Goal: Task Accomplishment & Management: Manage account settings

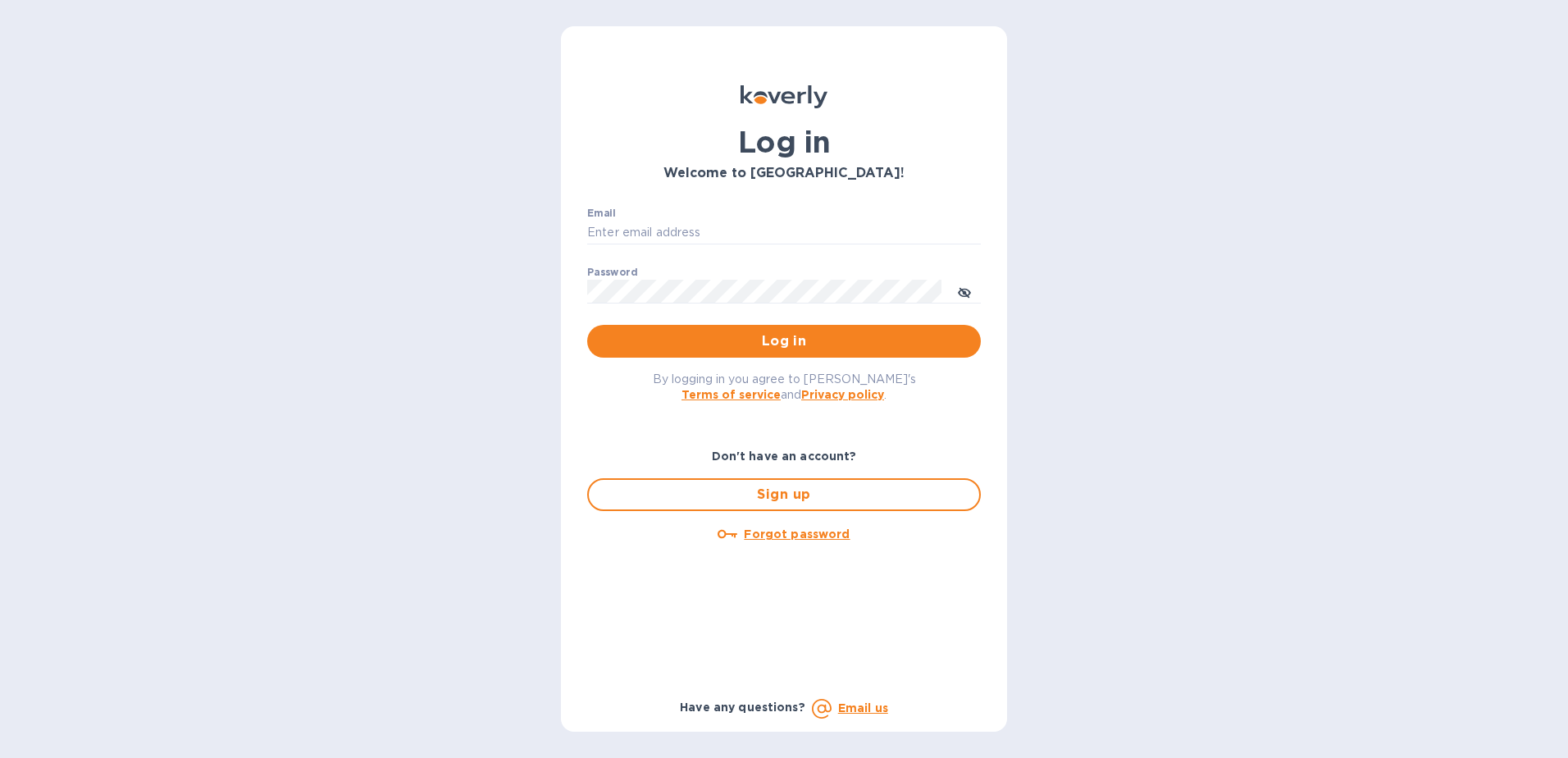
click at [732, 217] on div "Email ​" at bounding box center [784, 237] width 393 height 59
click at [725, 234] on input "Email" at bounding box center [784, 233] width 393 height 25
type input "cm@electronicsclubusa.com"
click at [797, 346] on span "Log in" at bounding box center [784, 342] width 367 height 20
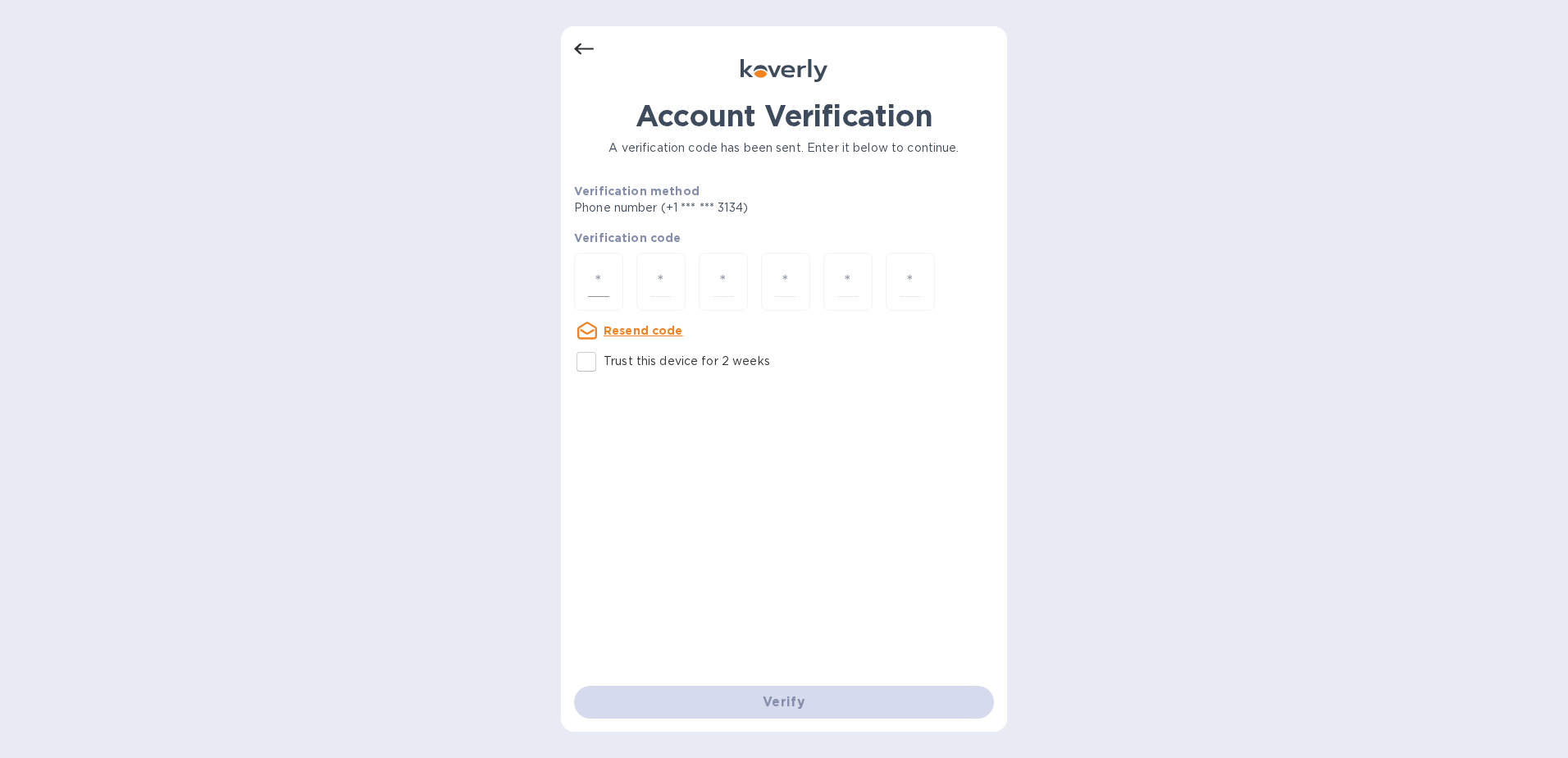
click at [604, 280] on input "number" at bounding box center [599, 281] width 22 height 31
type input "2"
type input "6"
type input "5"
type input "0"
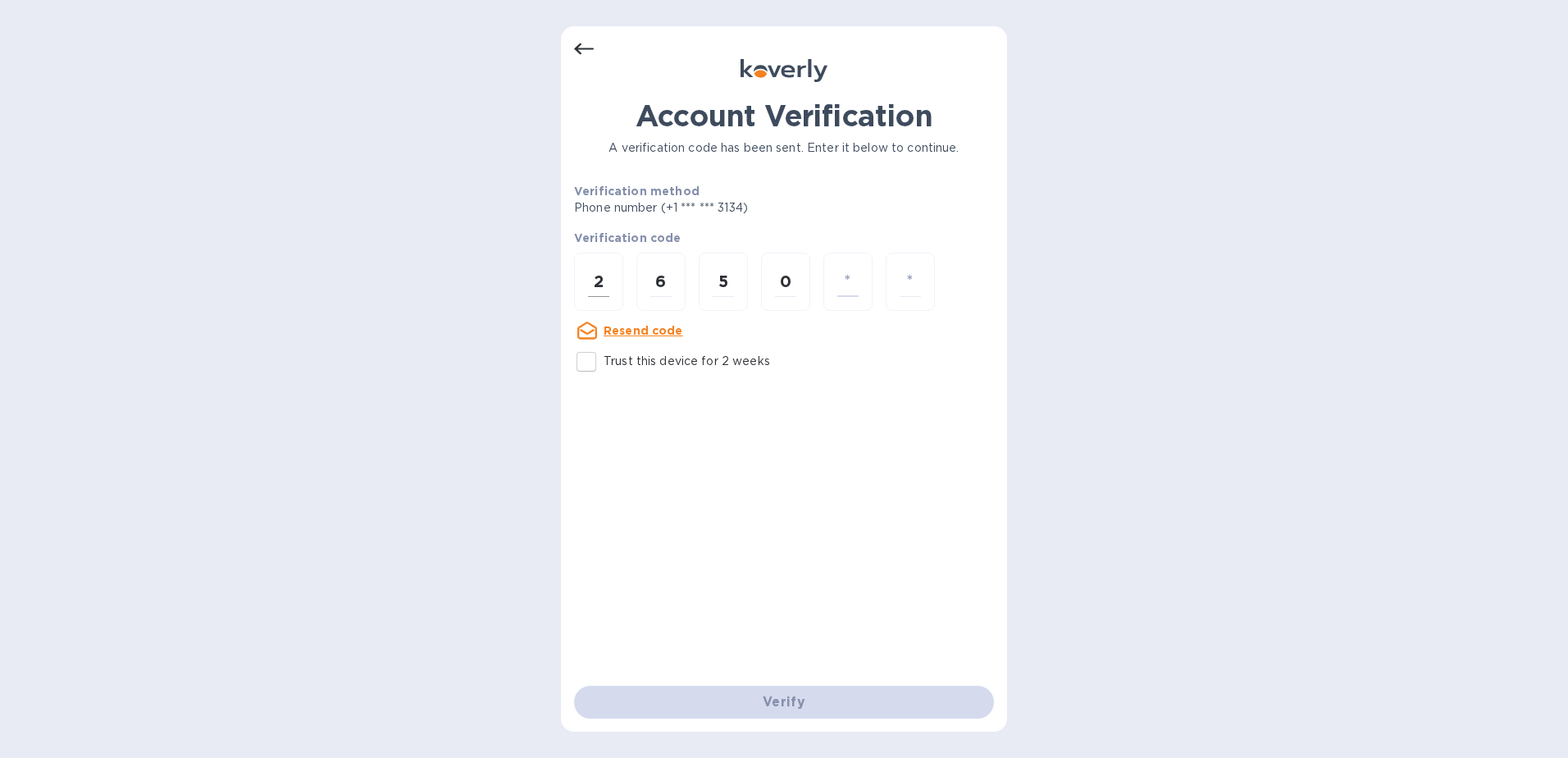
type input "0"
type input "3"
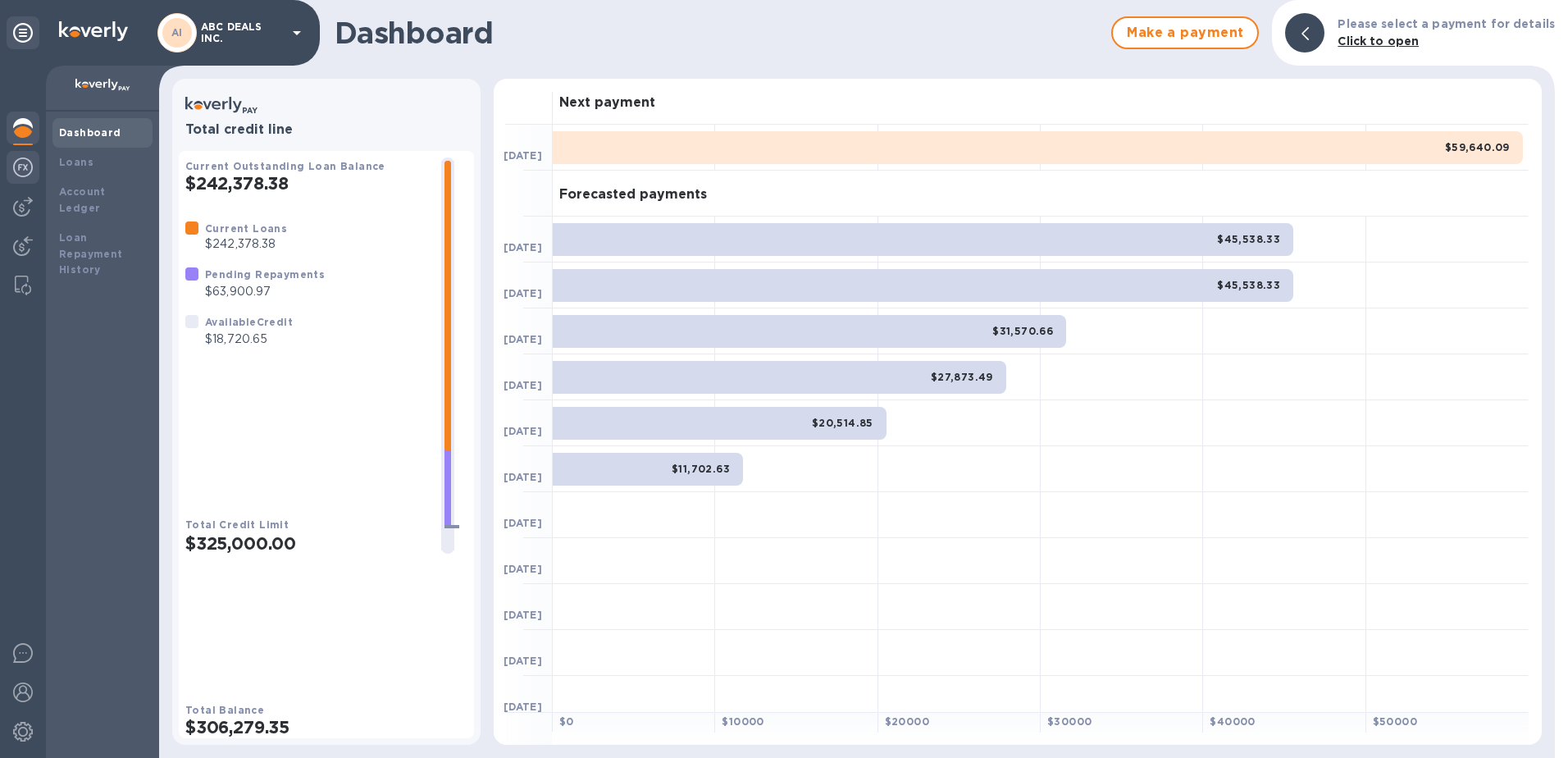
click at [33, 169] on div at bounding box center [23, 168] width 33 height 36
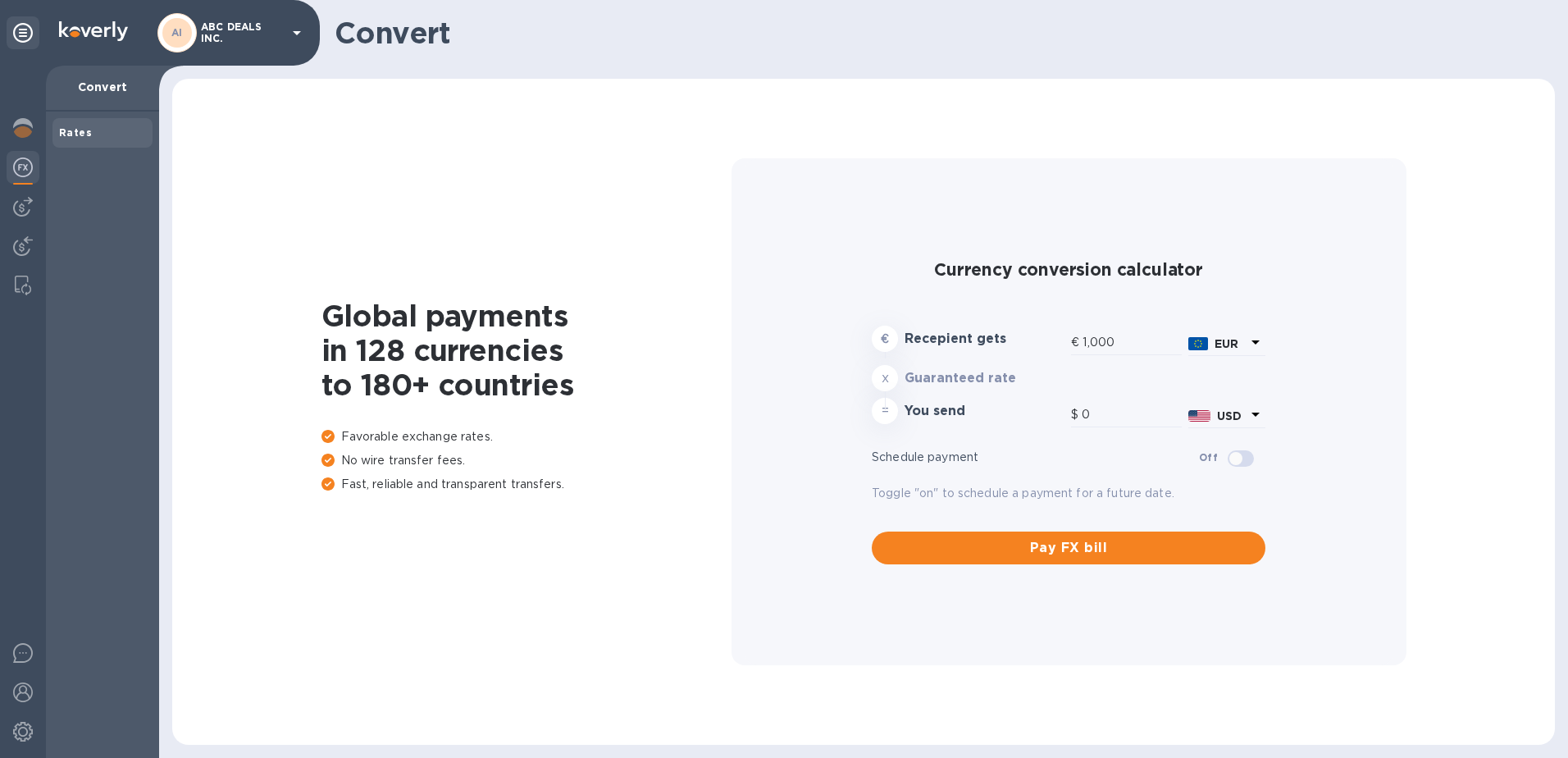
type input "1,174.76"
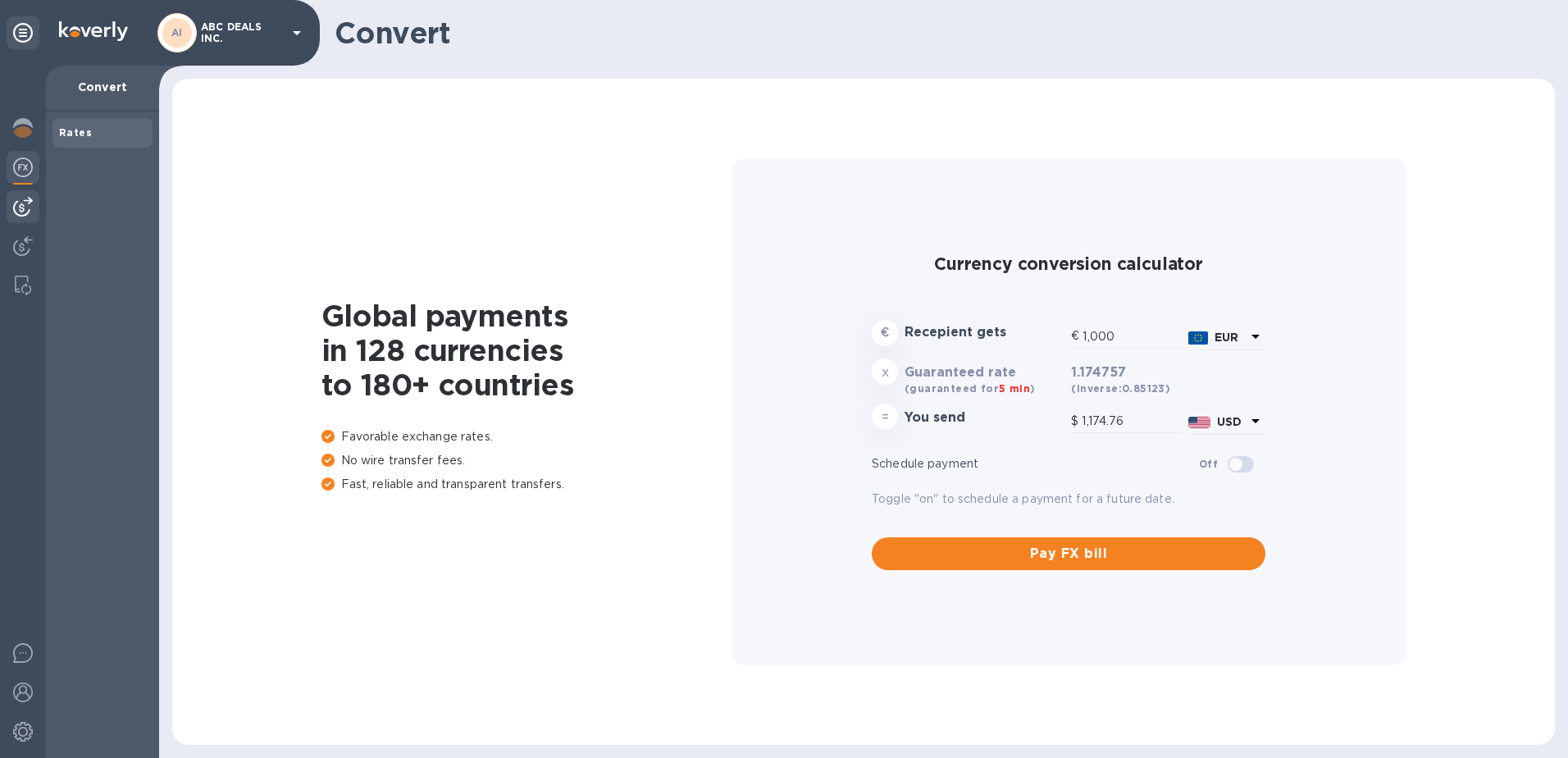
click at [22, 201] on img at bounding box center [23, 207] width 20 height 20
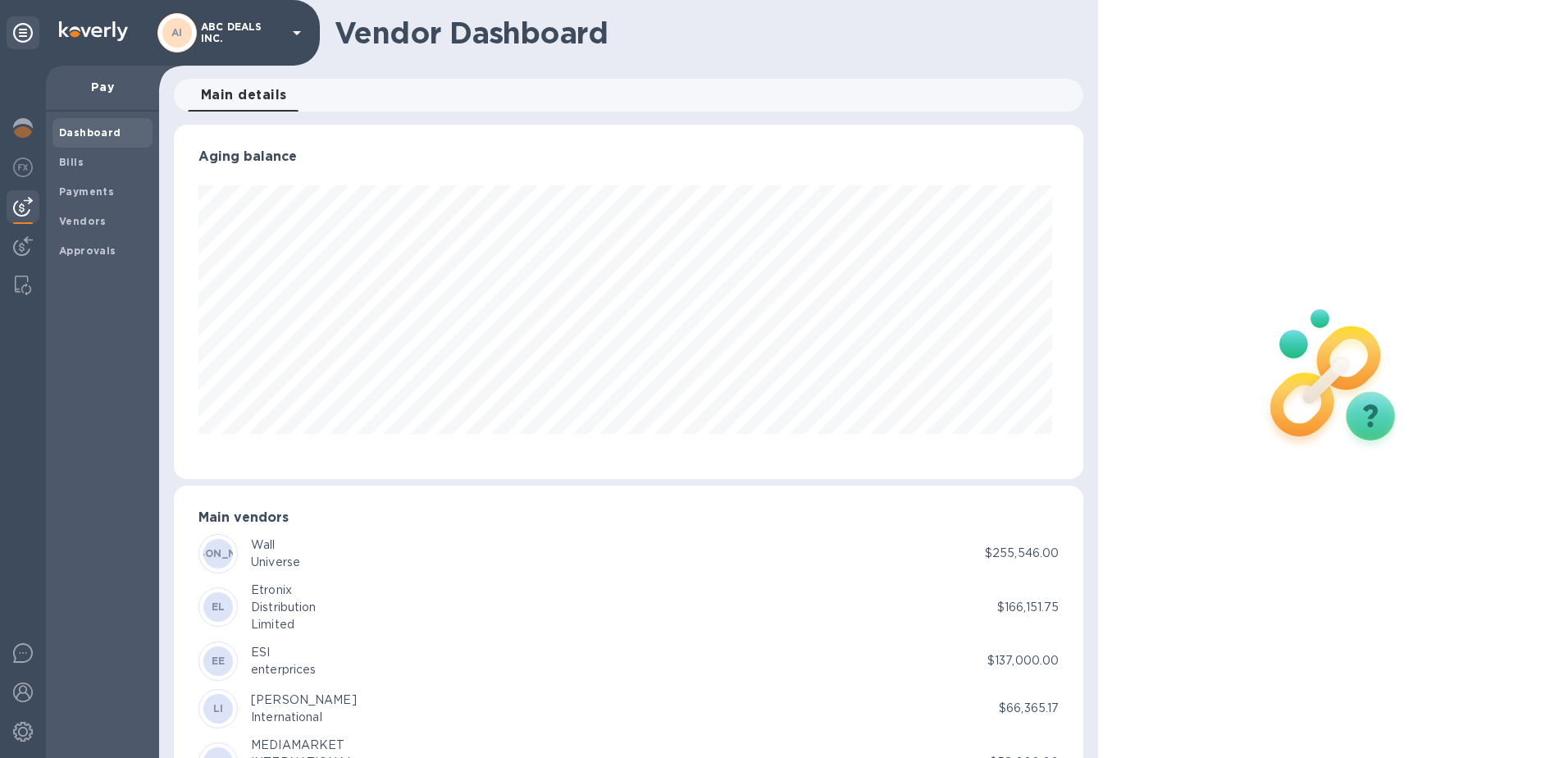
scroll to position [355, 903]
click at [69, 150] on div "Bills" at bounding box center [102, 162] width 100 height 30
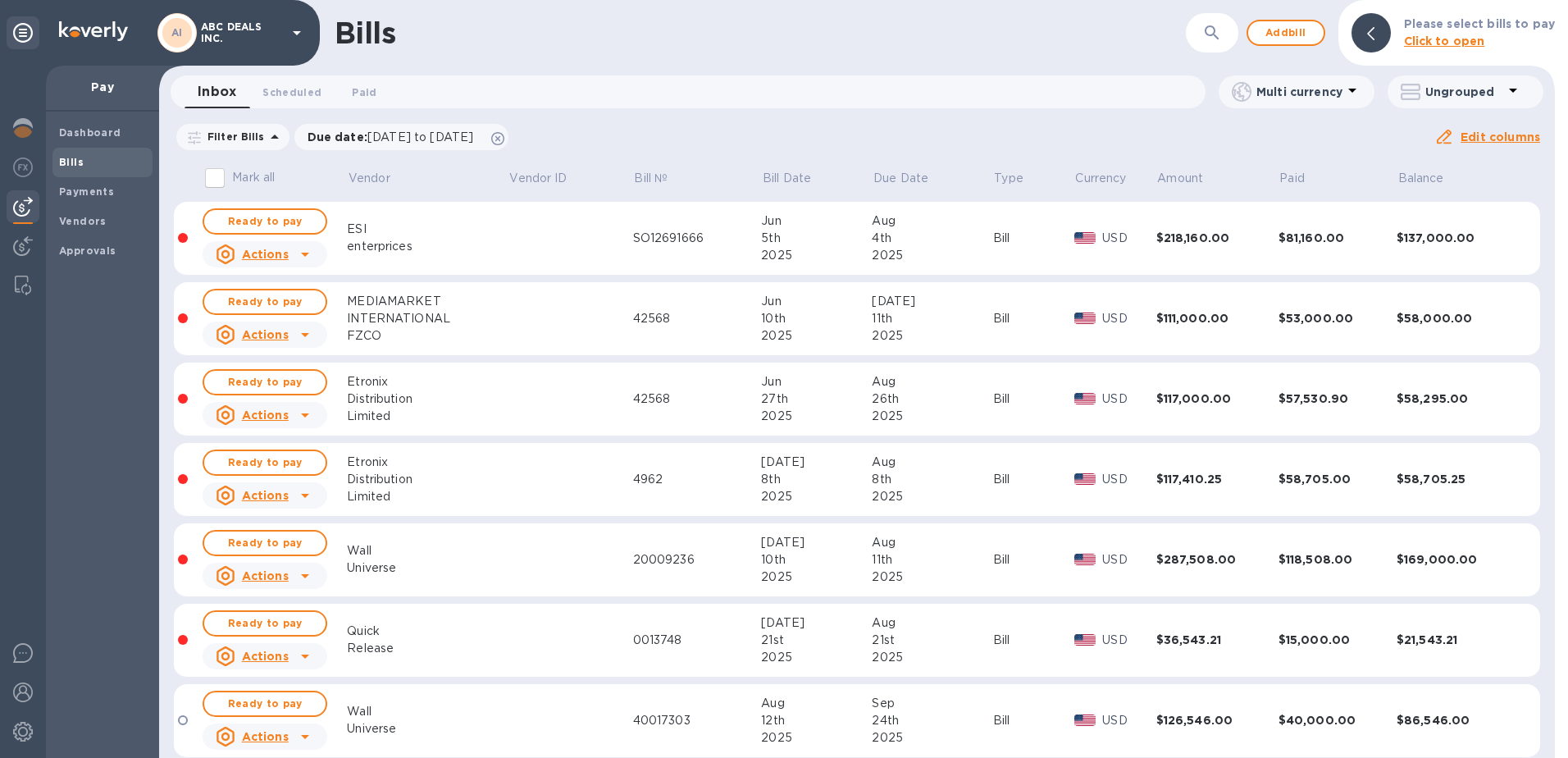
click at [866, 432] on td "[DATE]" at bounding box center [816, 399] width 111 height 74
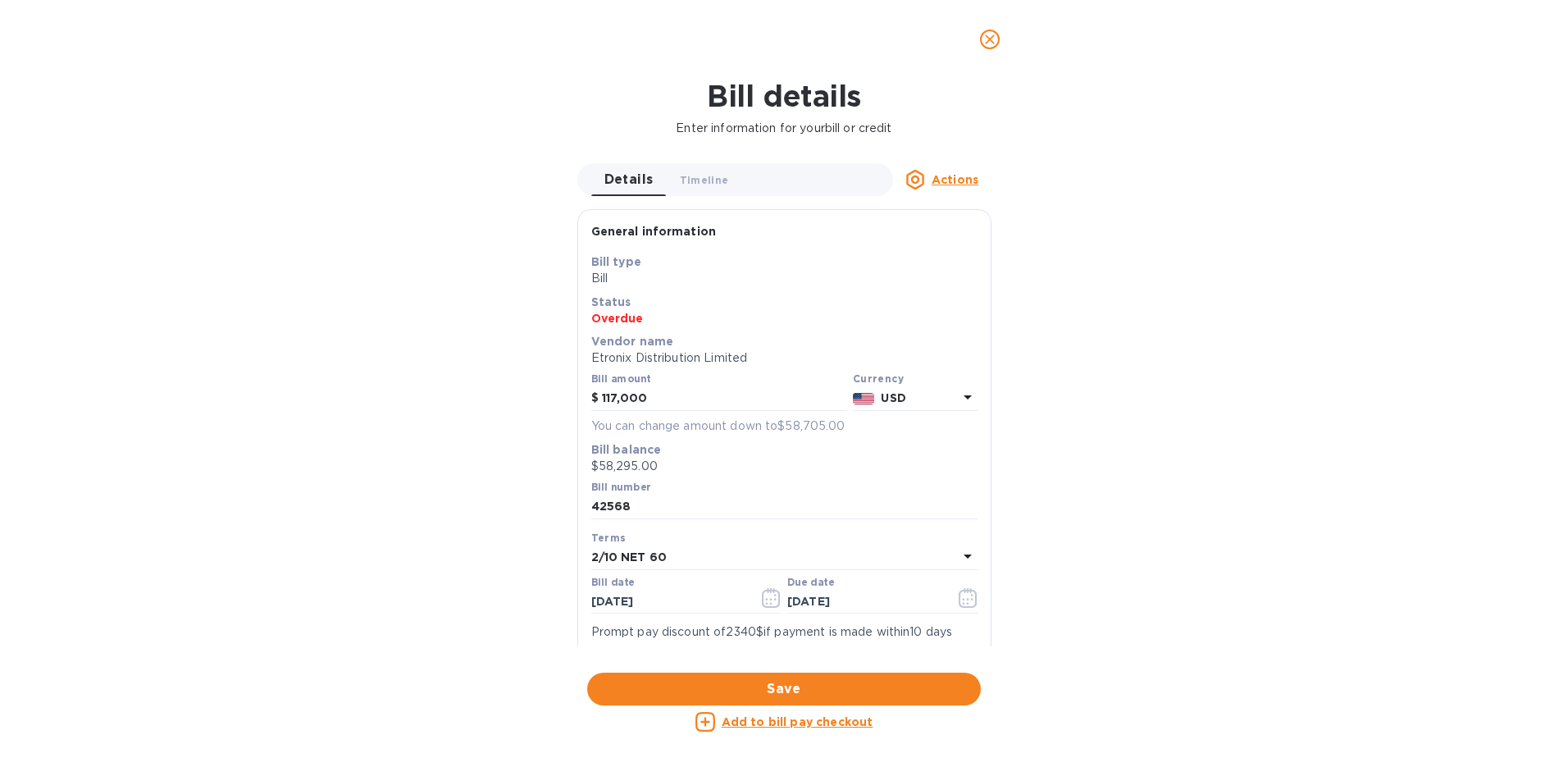
scroll to position [355, 903]
type input "1,174.66"
click at [983, 34] on icon "close" at bounding box center [990, 39] width 17 height 17
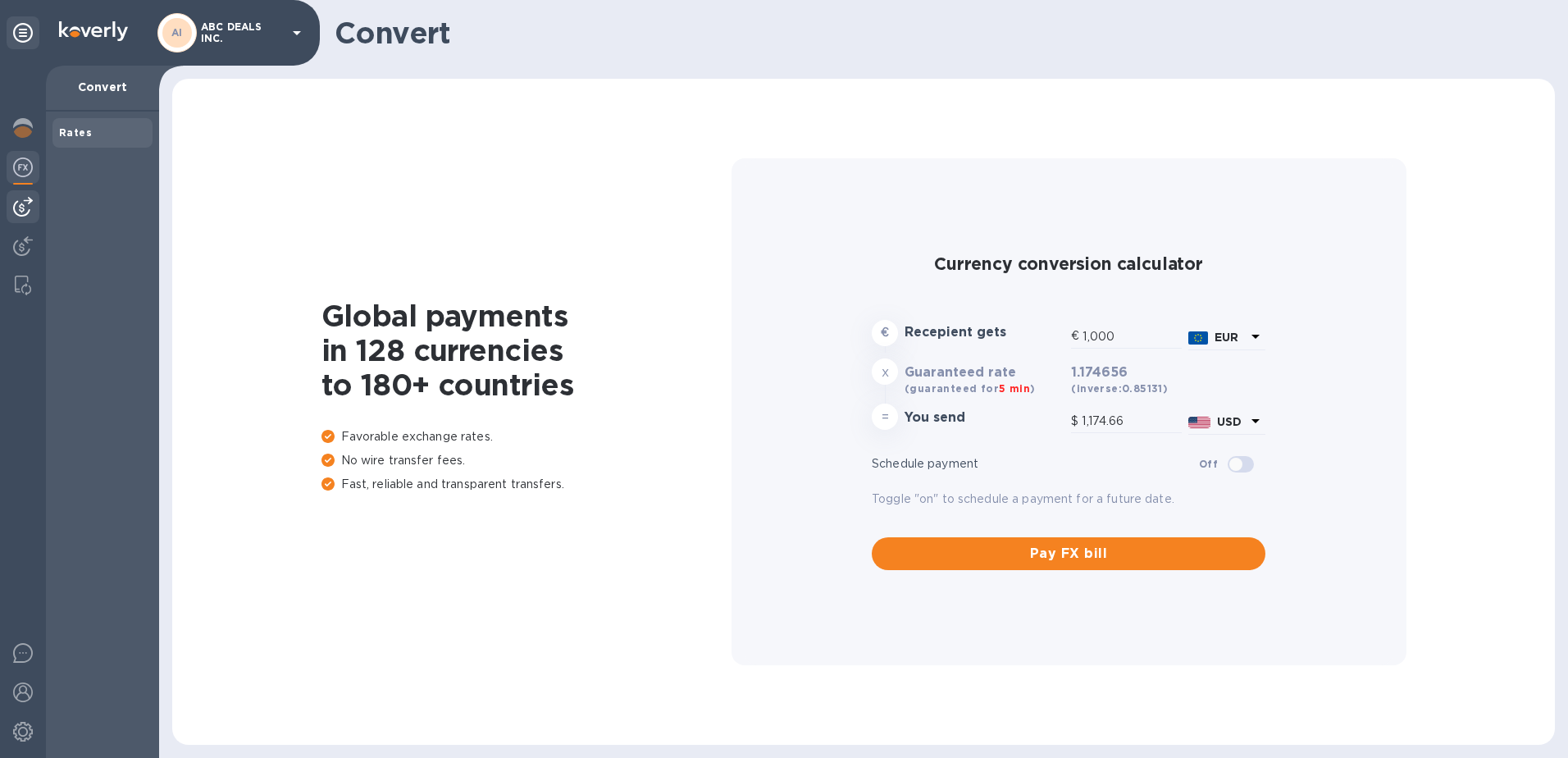
click at [25, 204] on img at bounding box center [23, 207] width 20 height 20
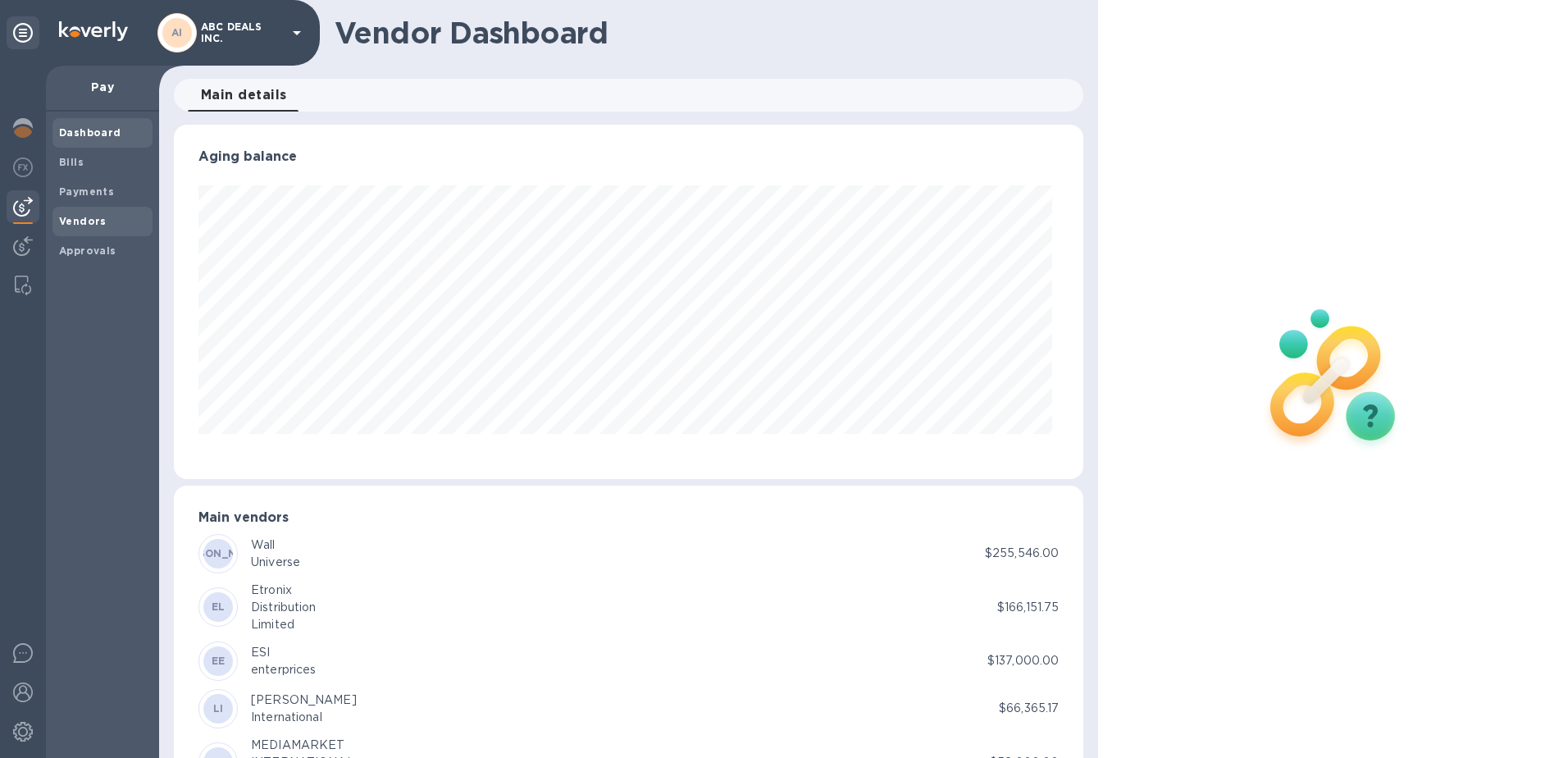
scroll to position [355, 903]
click at [108, 164] on span "Bills" at bounding box center [103, 162] width 87 height 17
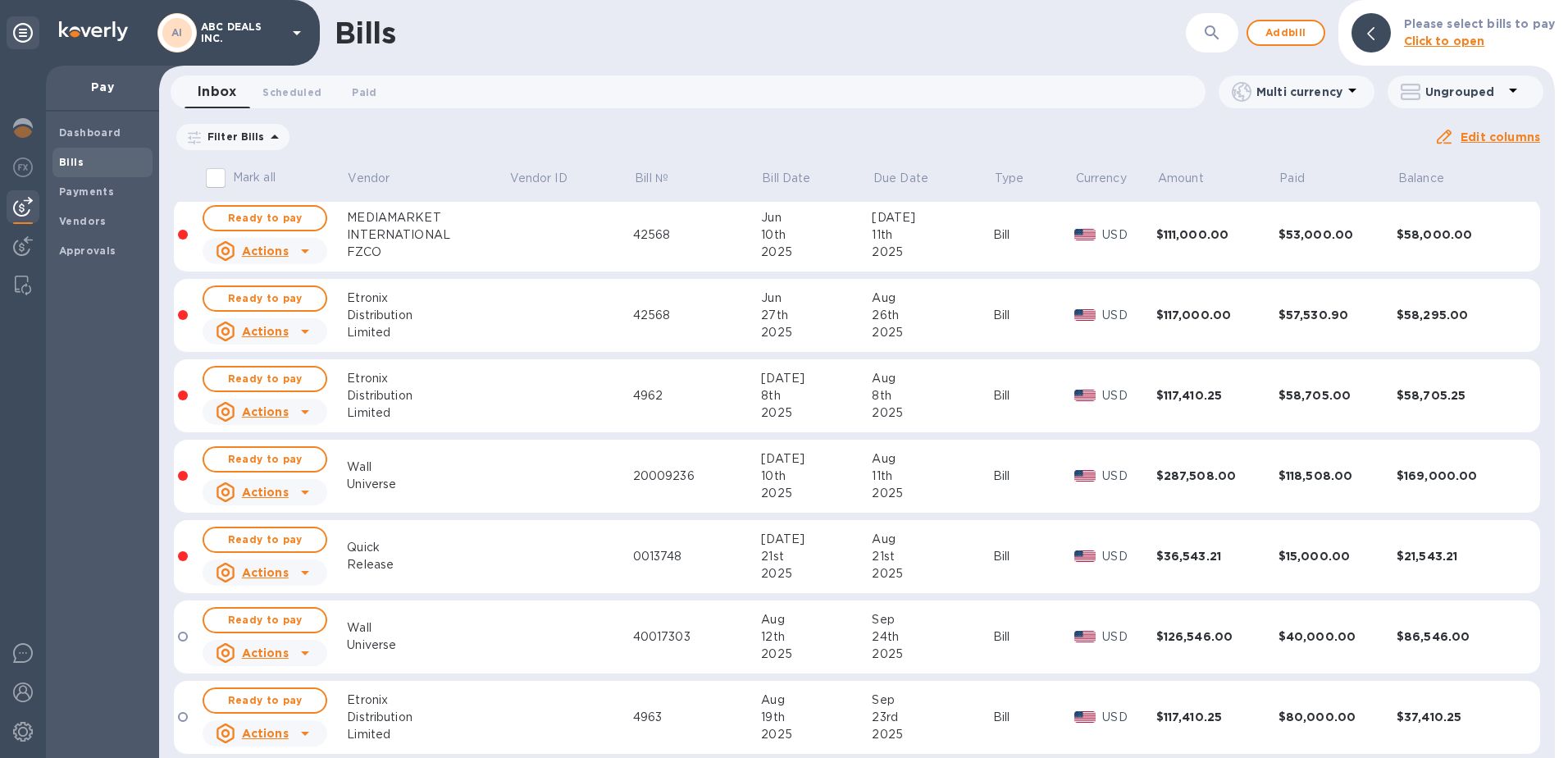
scroll to position [182, 0]
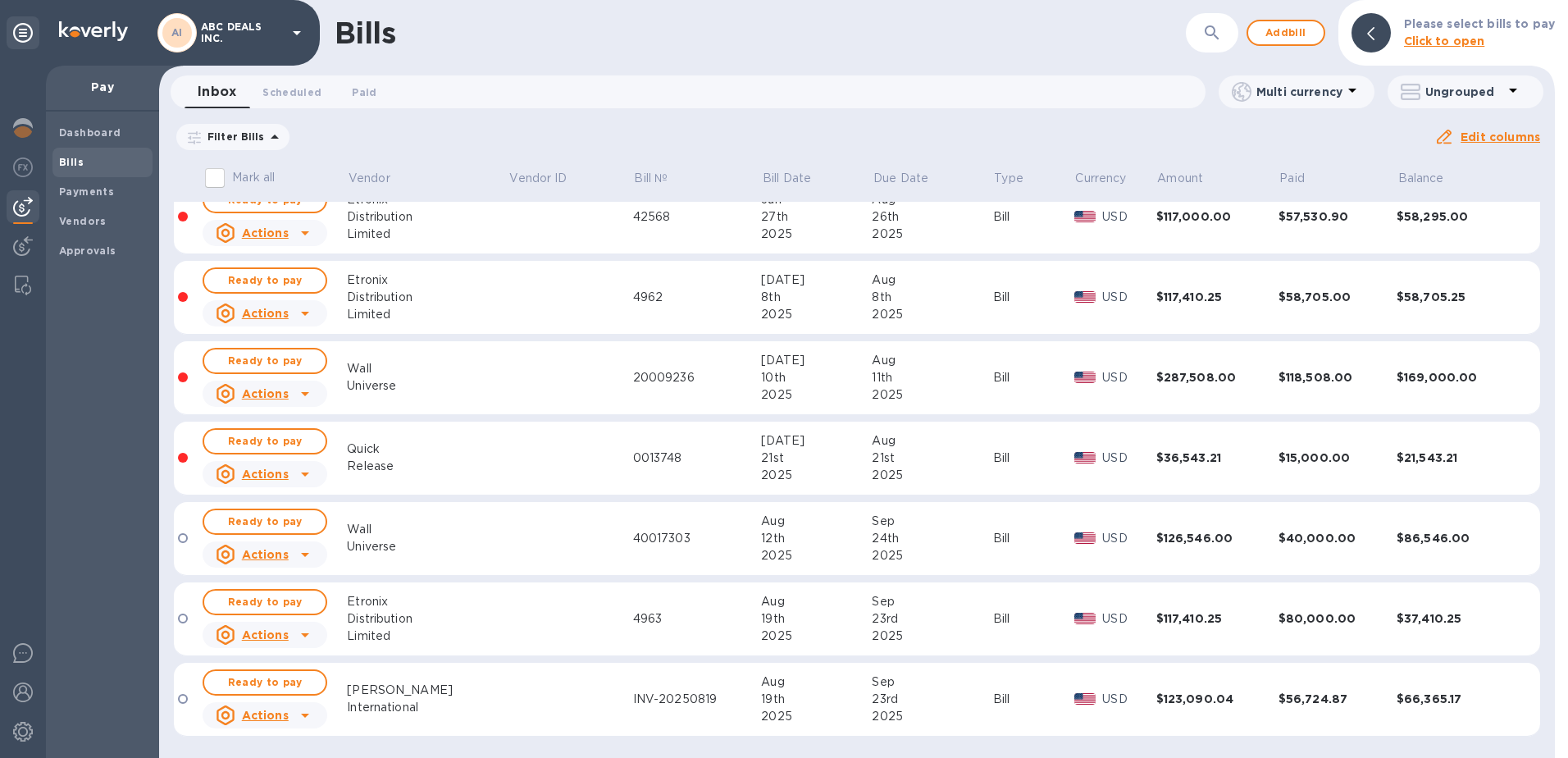
click at [77, 165] on b "Bills" at bounding box center [71, 162] width 25 height 12
click at [1294, 26] on span "Add bill" at bounding box center [1286, 33] width 50 height 20
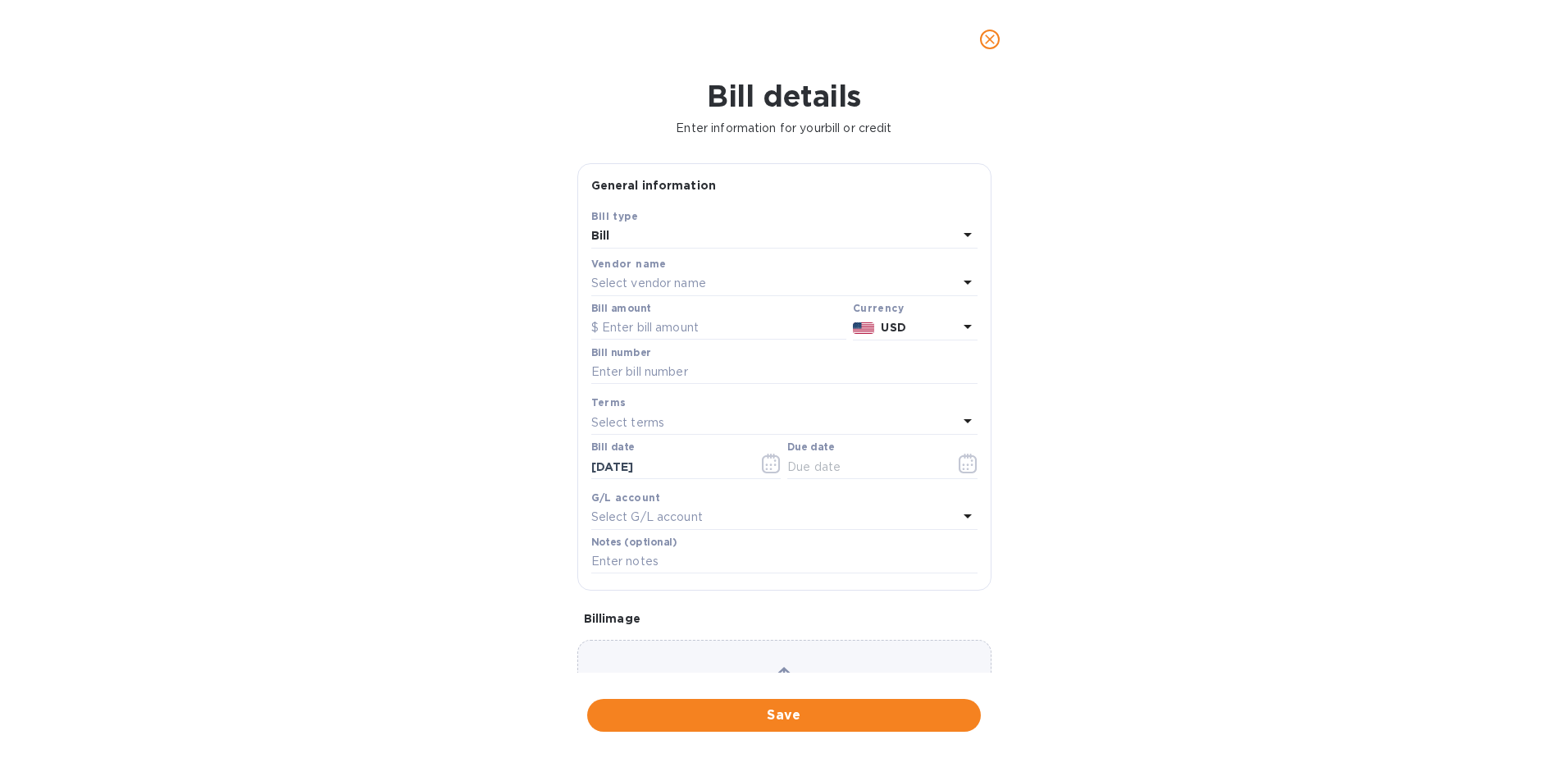
click at [699, 278] on p "Select vendor name" at bounding box center [649, 282] width 115 height 17
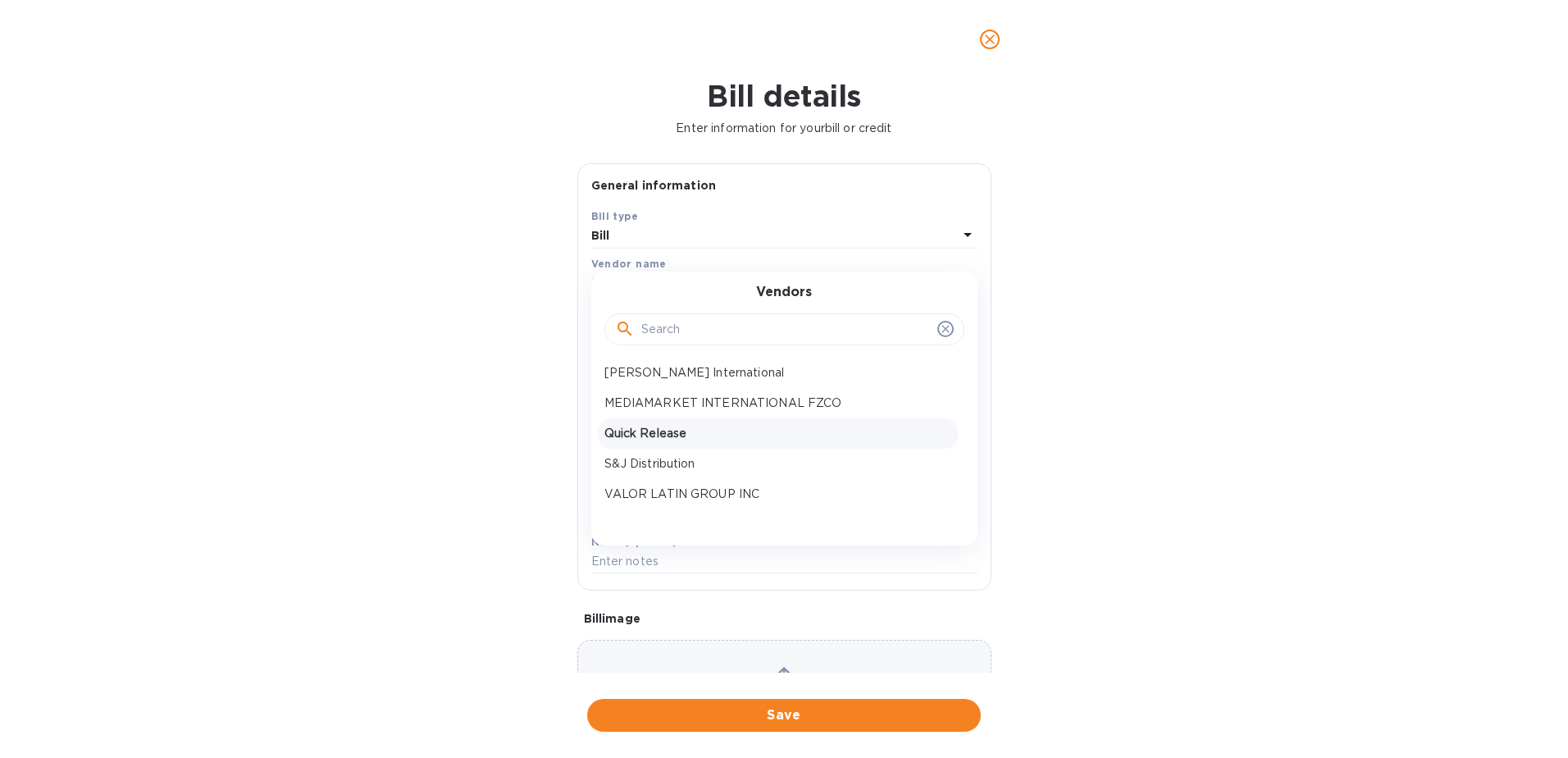
scroll to position [146, 0]
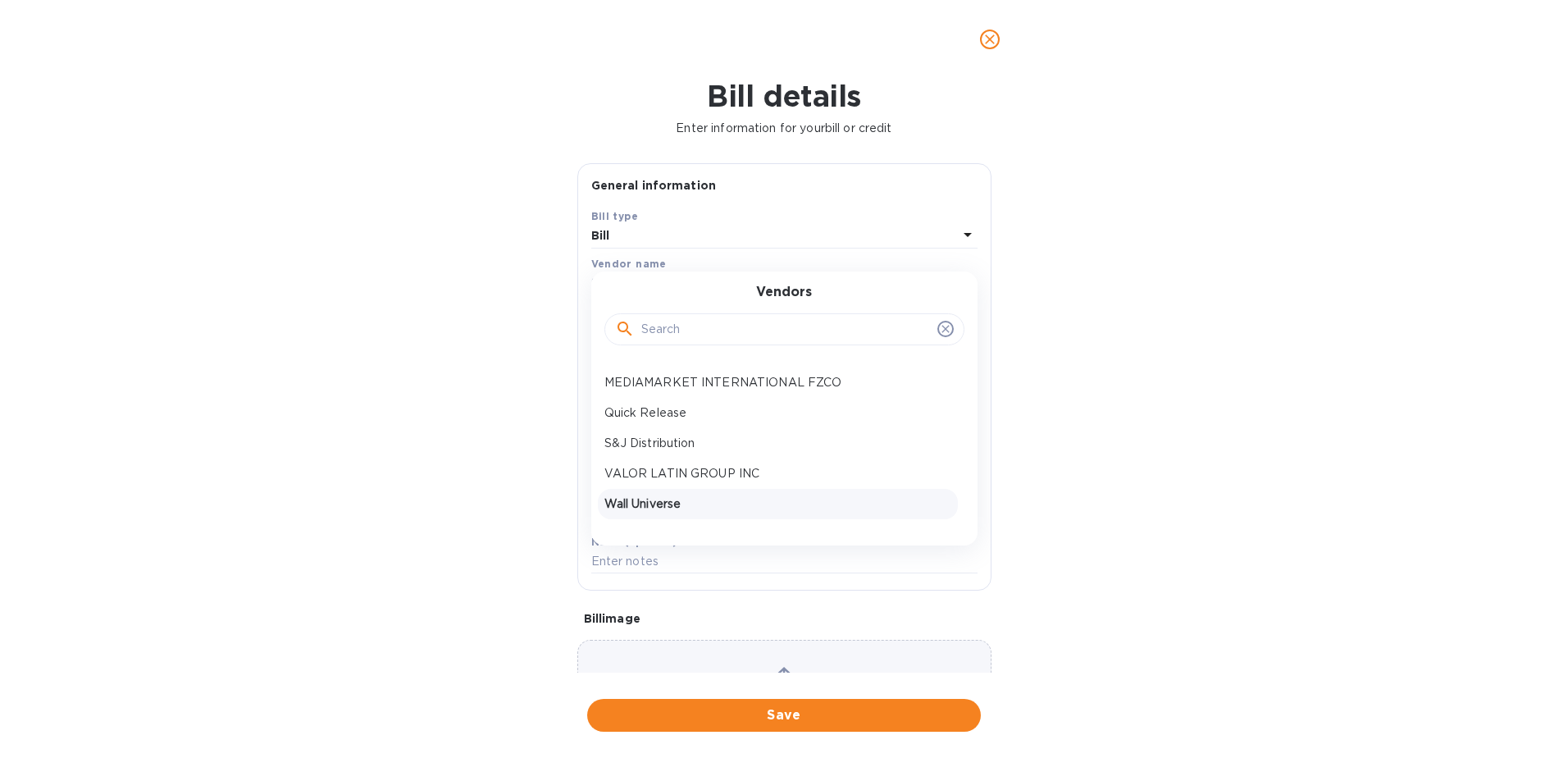
click at [713, 498] on p "Wall Universe" at bounding box center [778, 503] width 347 height 17
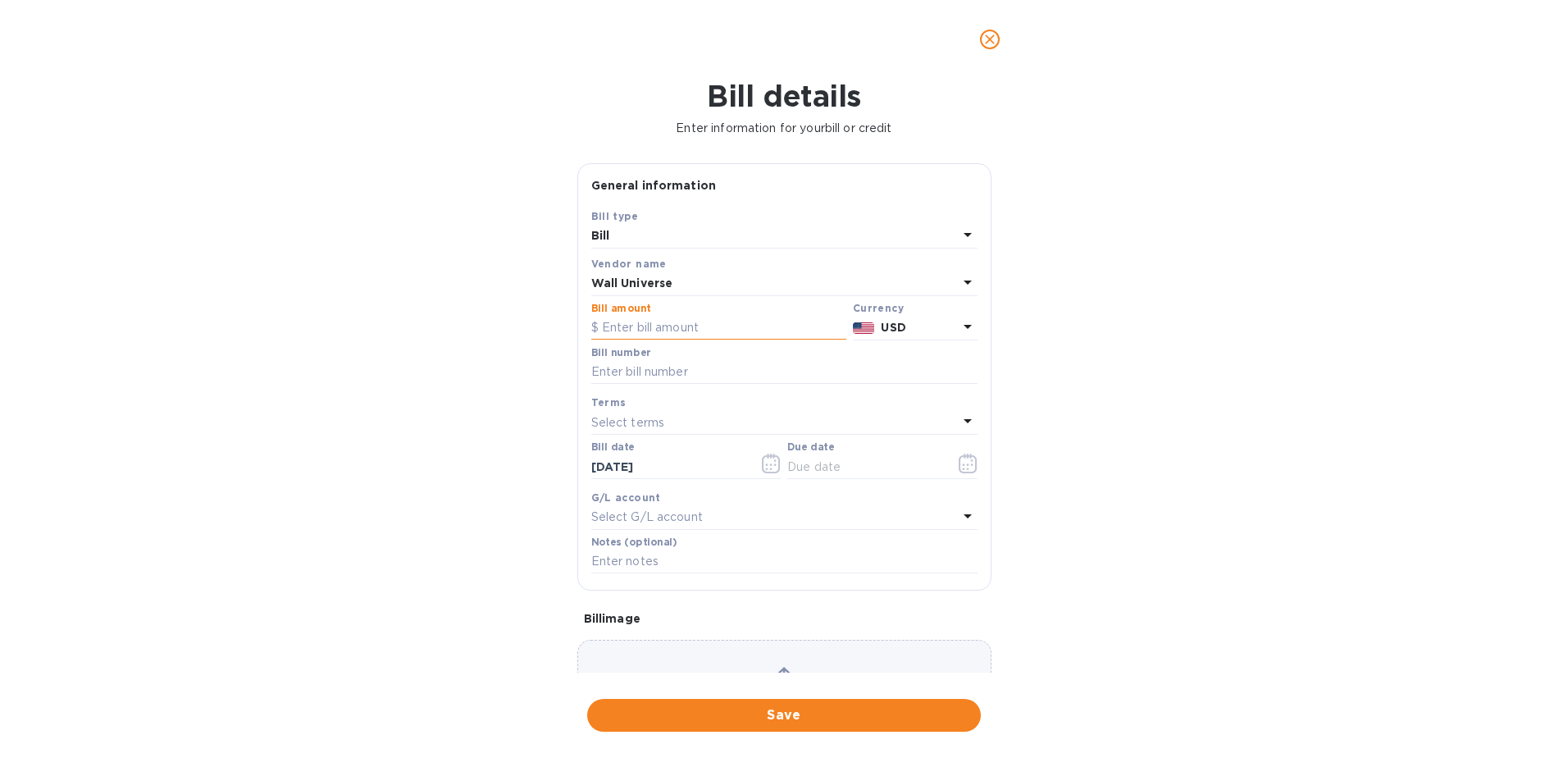
click at [716, 334] on input "text" at bounding box center [719, 328] width 256 height 25
type input "89,424.00"
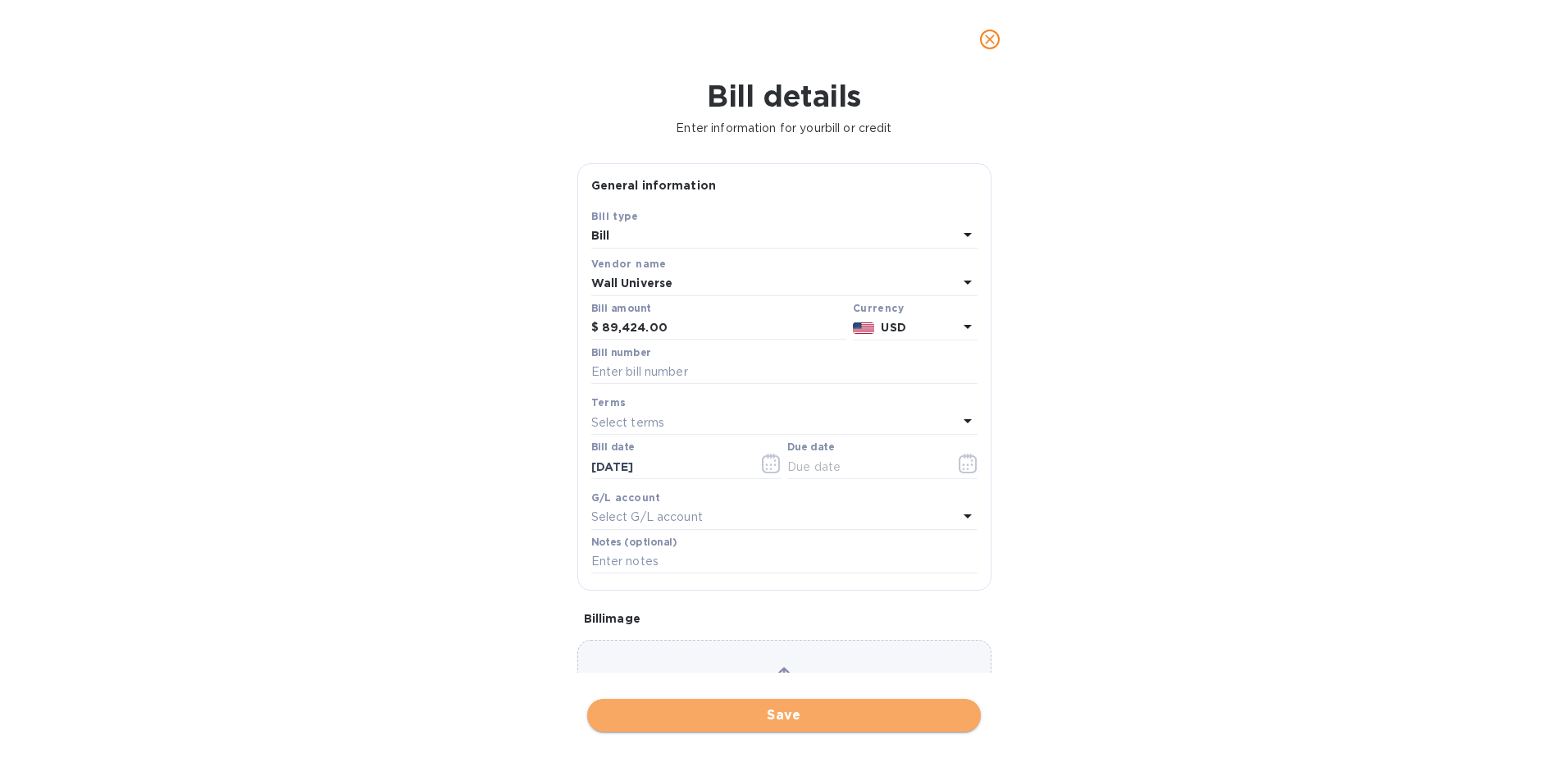
click at [726, 710] on span "Save" at bounding box center [784, 715] width 367 height 20
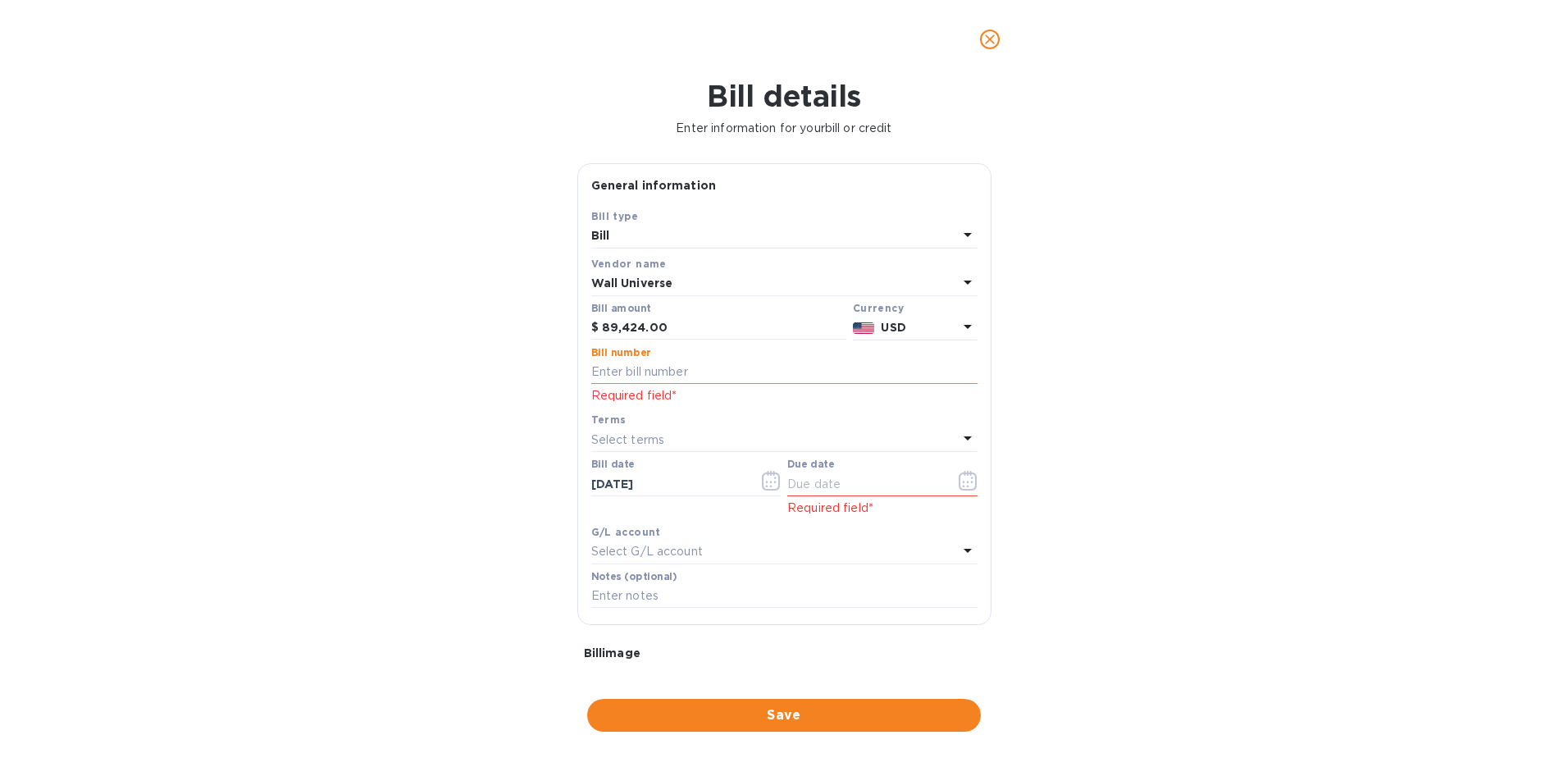
paste input "40017746"
type input "40017746"
click at [961, 478] on icon "button" at bounding box center [968, 481] width 19 height 20
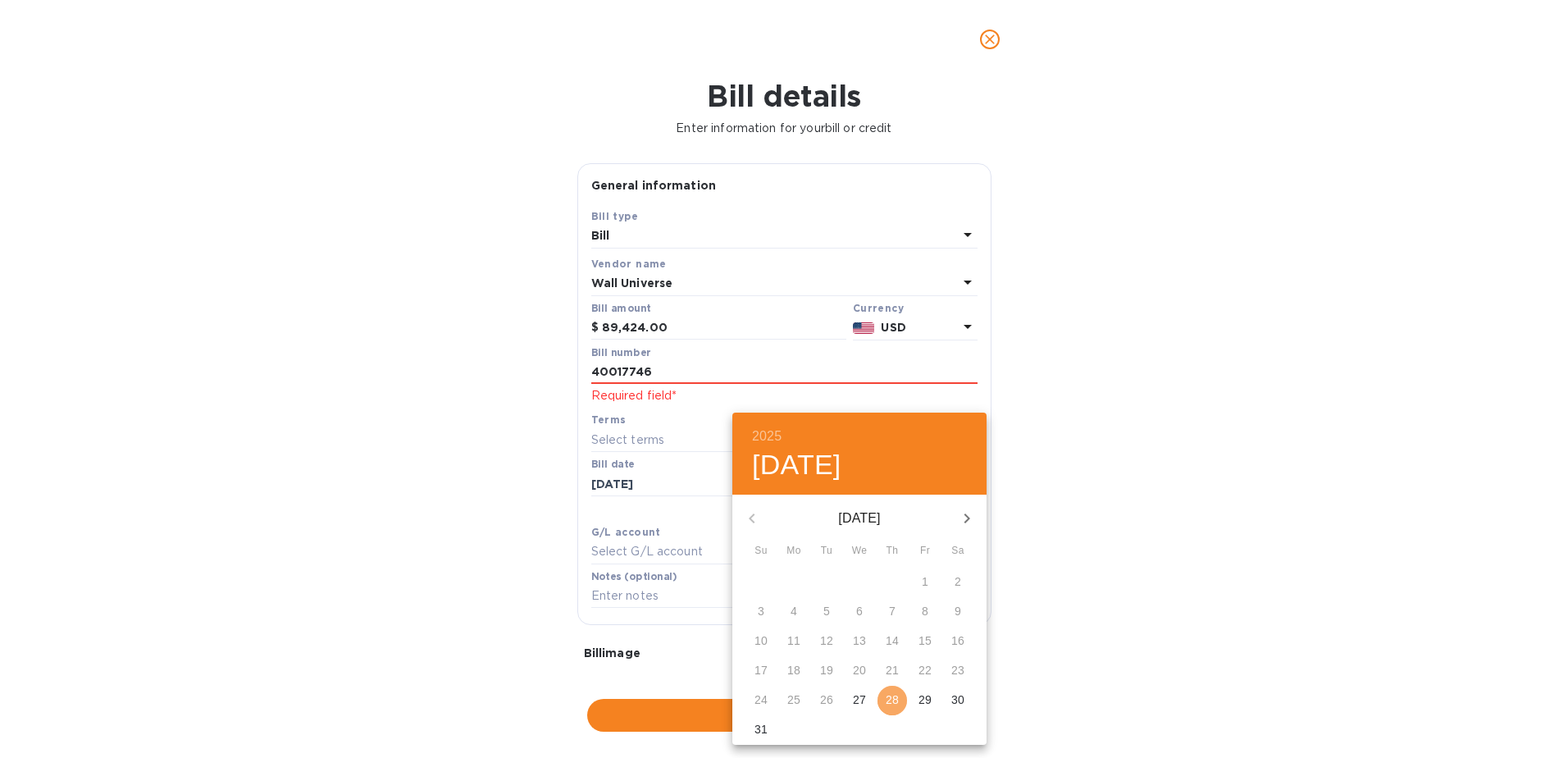
click at [897, 701] on p "28" at bounding box center [891, 700] width 13 height 17
type input "[DATE]"
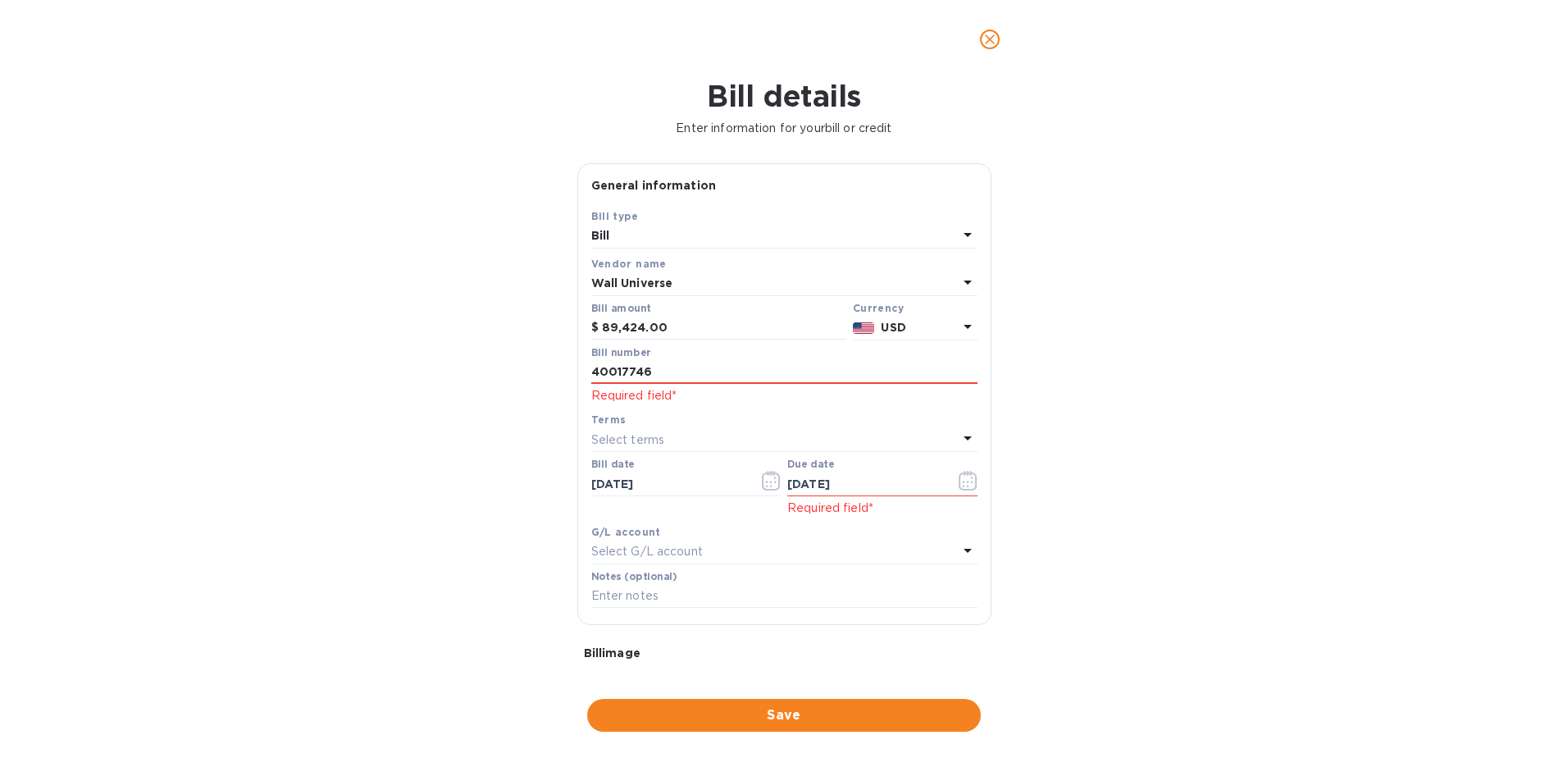
click at [1155, 520] on div "Bill details Enter information for your bill or credit General information Save…" at bounding box center [784, 418] width 1568 height 680
click at [772, 713] on span "Save" at bounding box center [784, 715] width 367 height 20
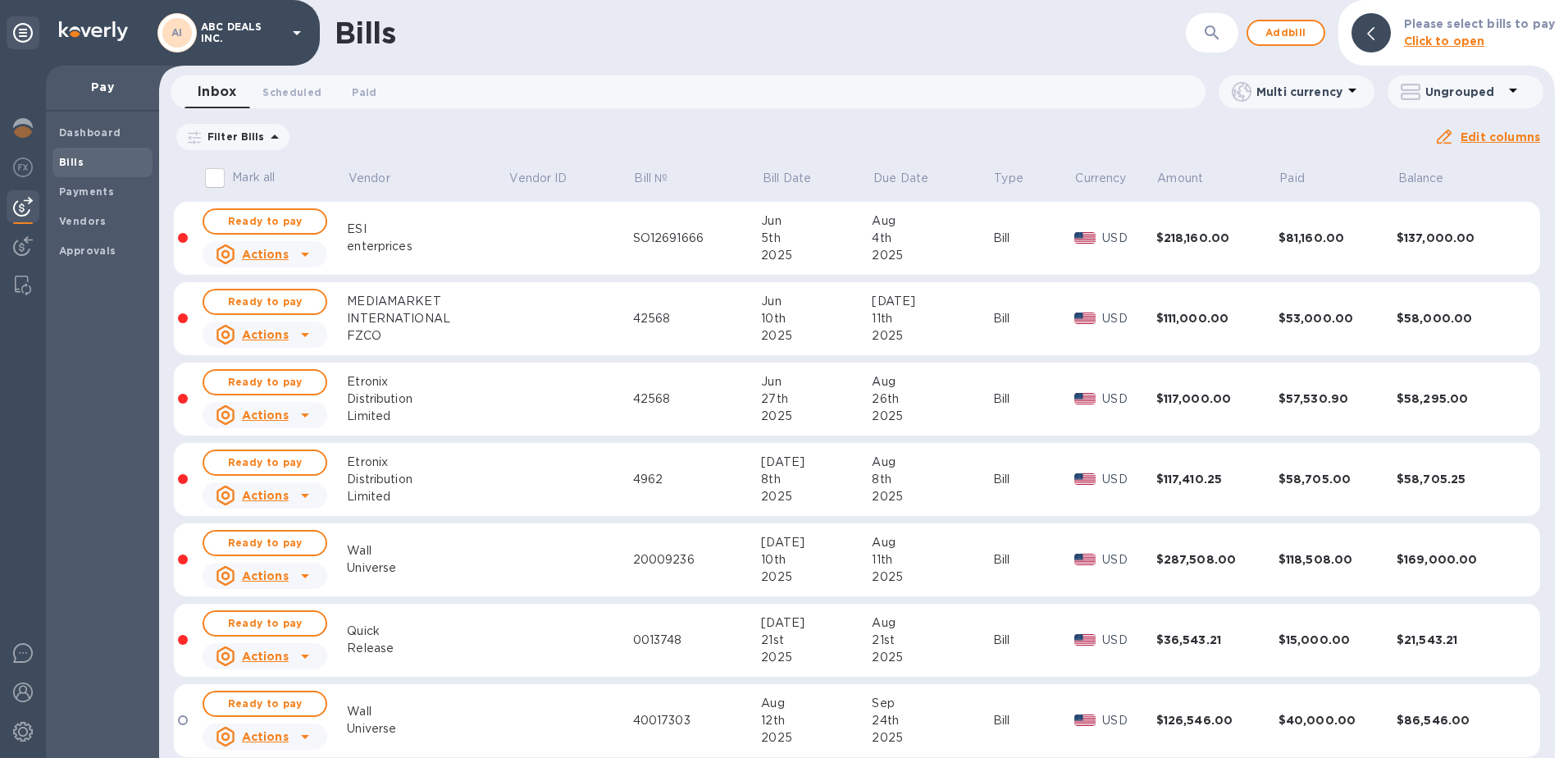
scroll to position [263, 0]
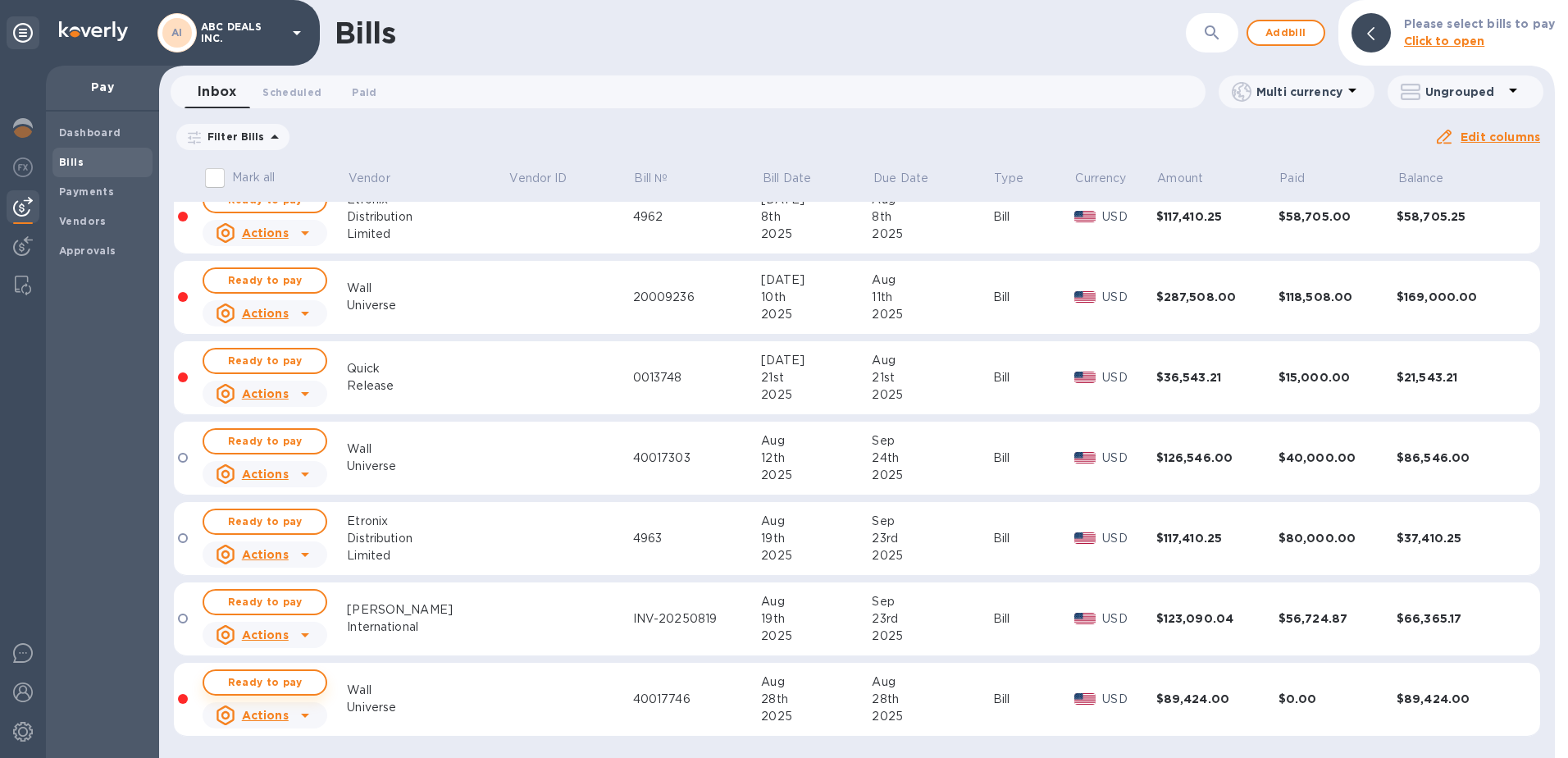
click at [266, 684] on span "Ready to pay" at bounding box center [264, 683] width 95 height 20
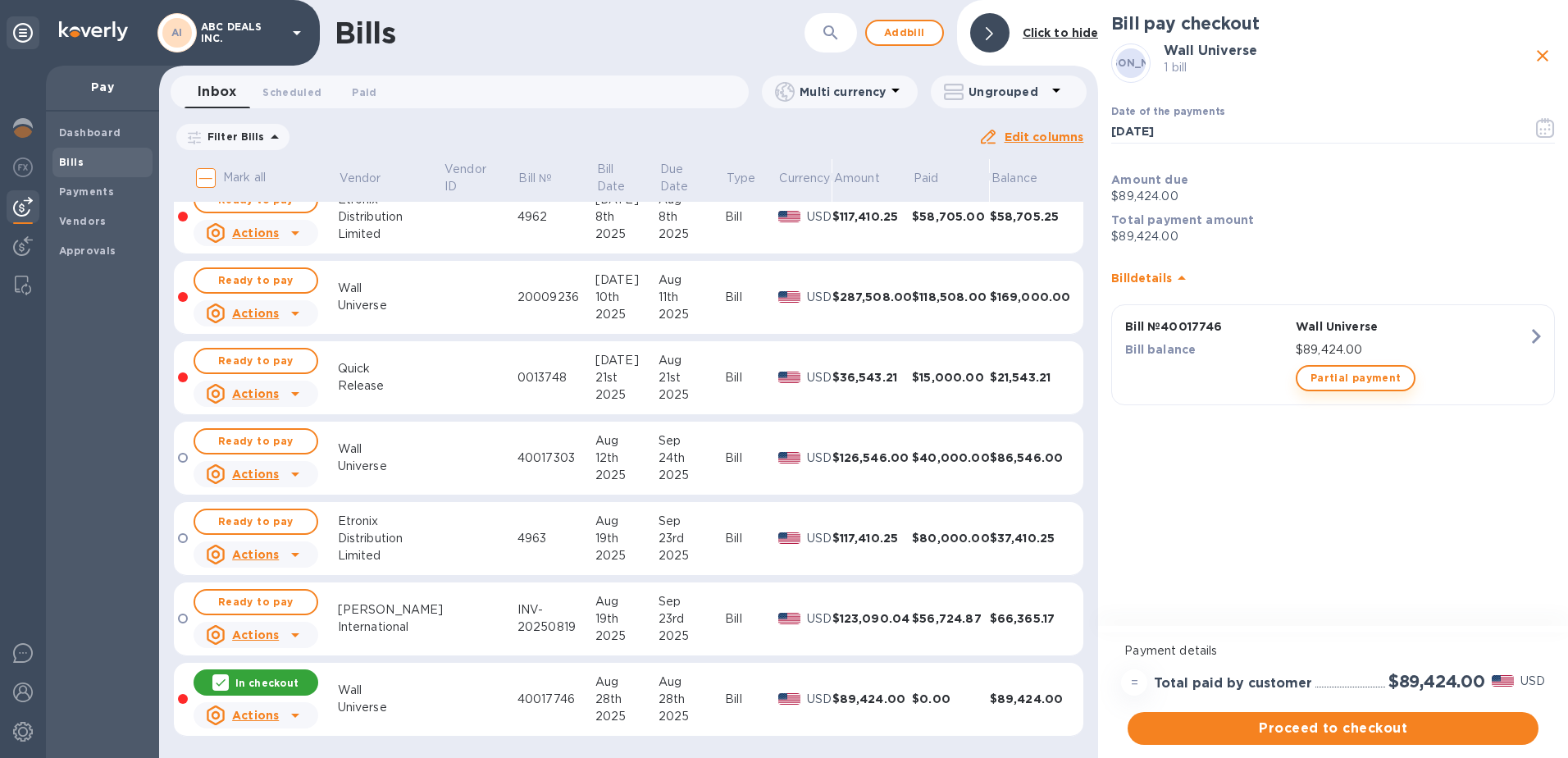
click at [1345, 383] on span "Partial payment" at bounding box center [1355, 379] width 90 height 20
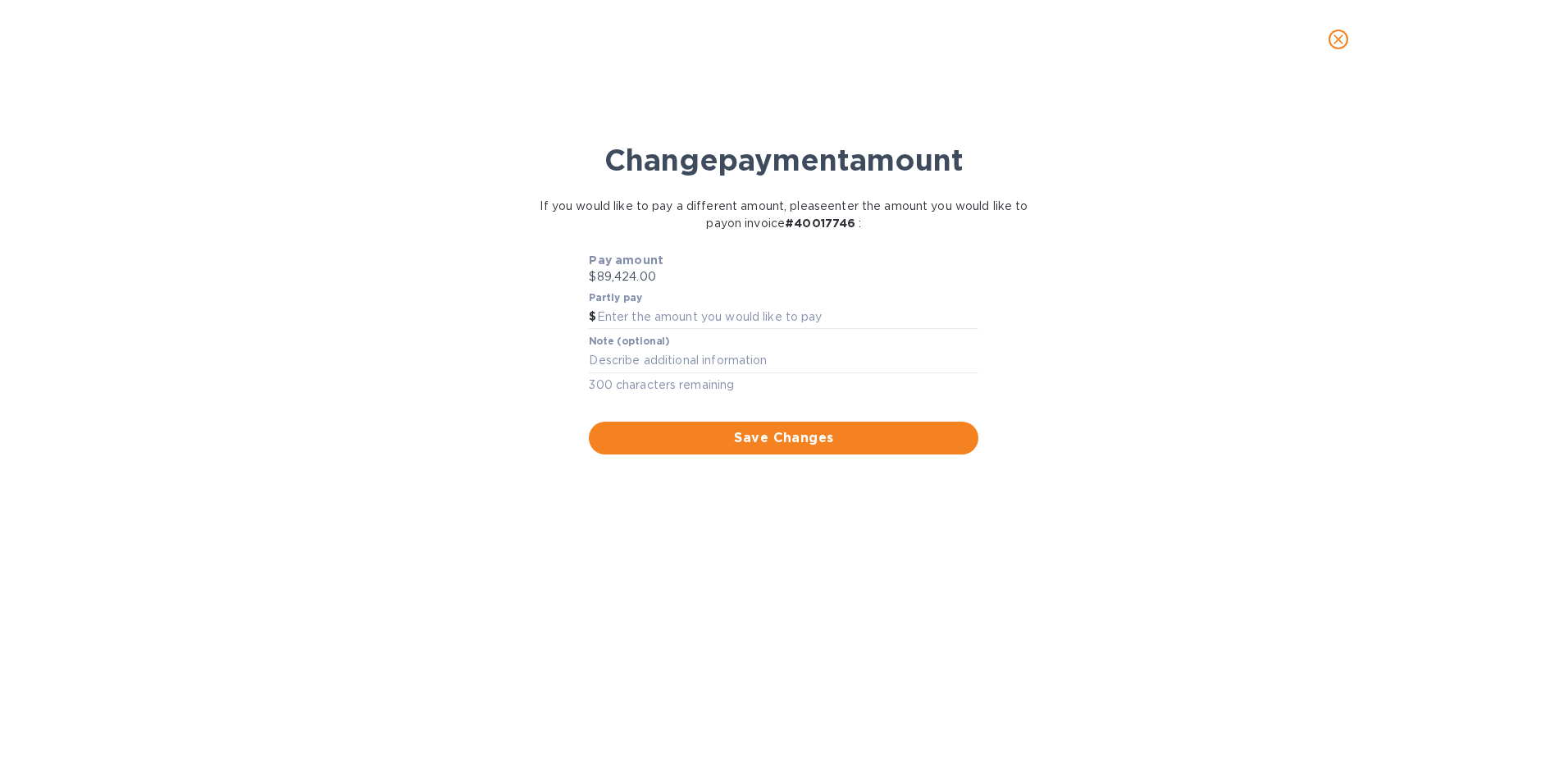
click at [664, 276] on p "$89,424.00" at bounding box center [783, 276] width 389 height 17
click at [659, 317] on input "text" at bounding box center [788, 317] width 382 height 25
type input "49,183.10"
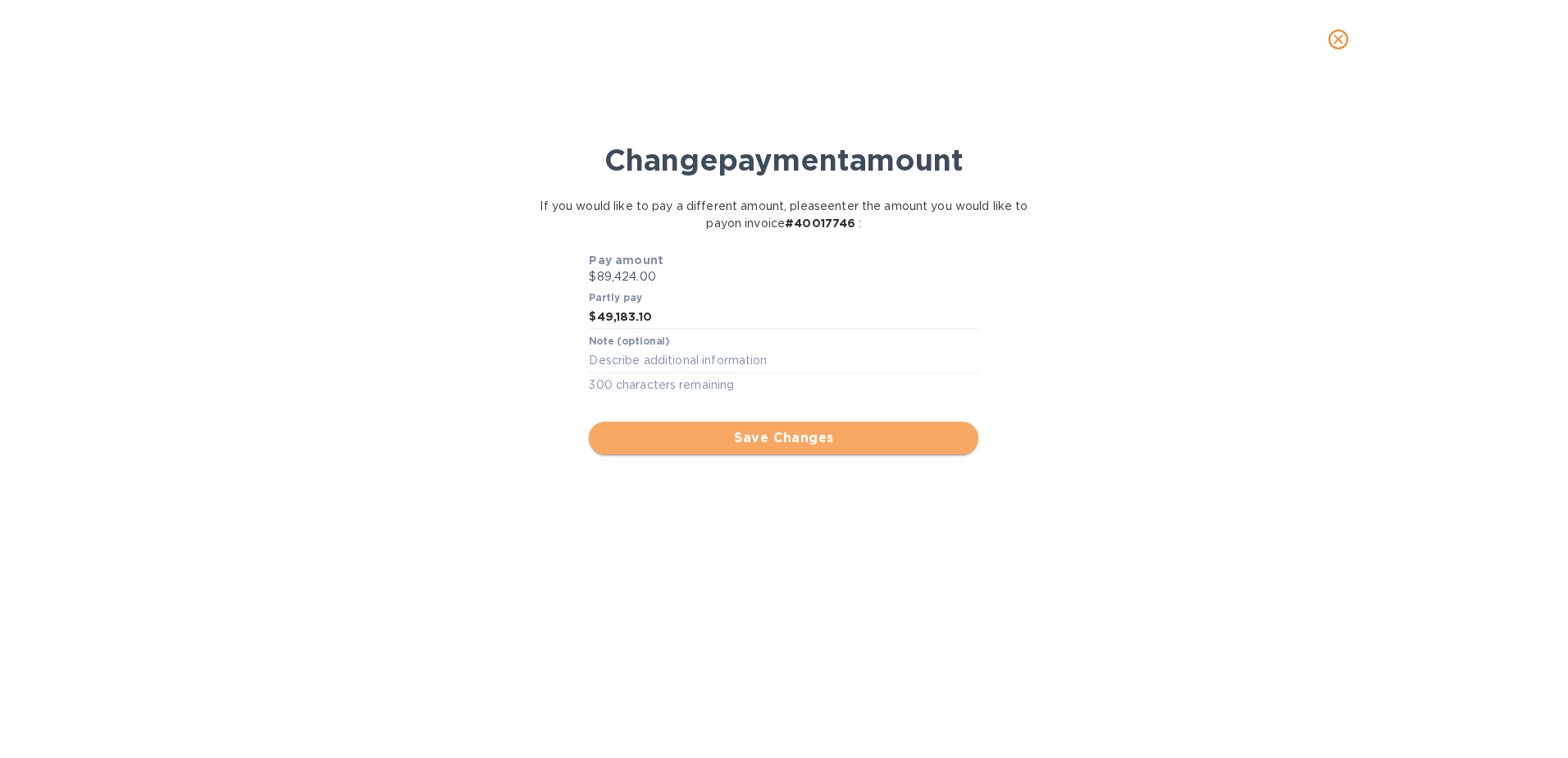
click at [780, 438] on span "Save Changes" at bounding box center [784, 438] width 364 height 20
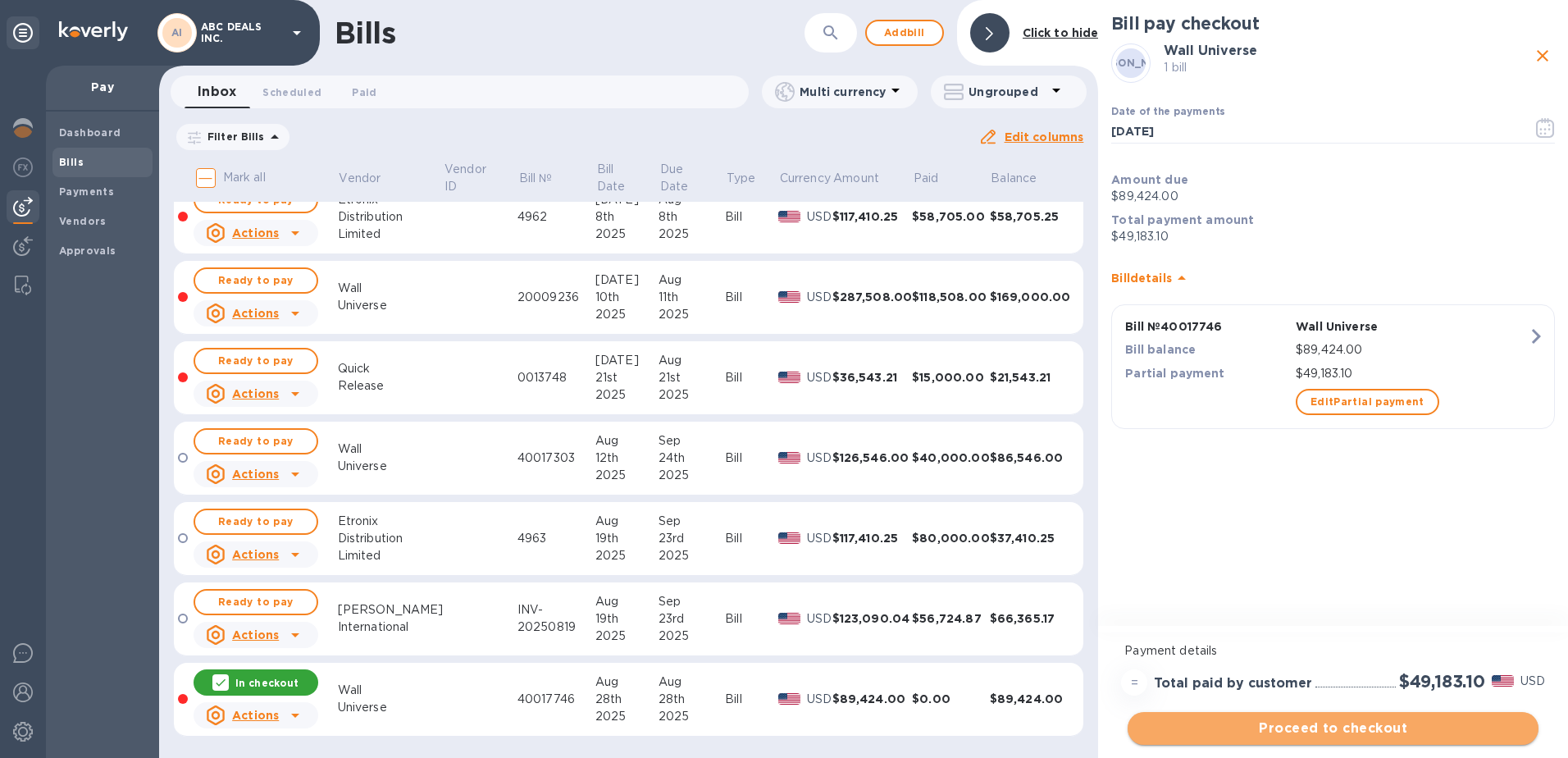
click at [1328, 726] on span "Proceed to checkout" at bounding box center [1333, 728] width 384 height 20
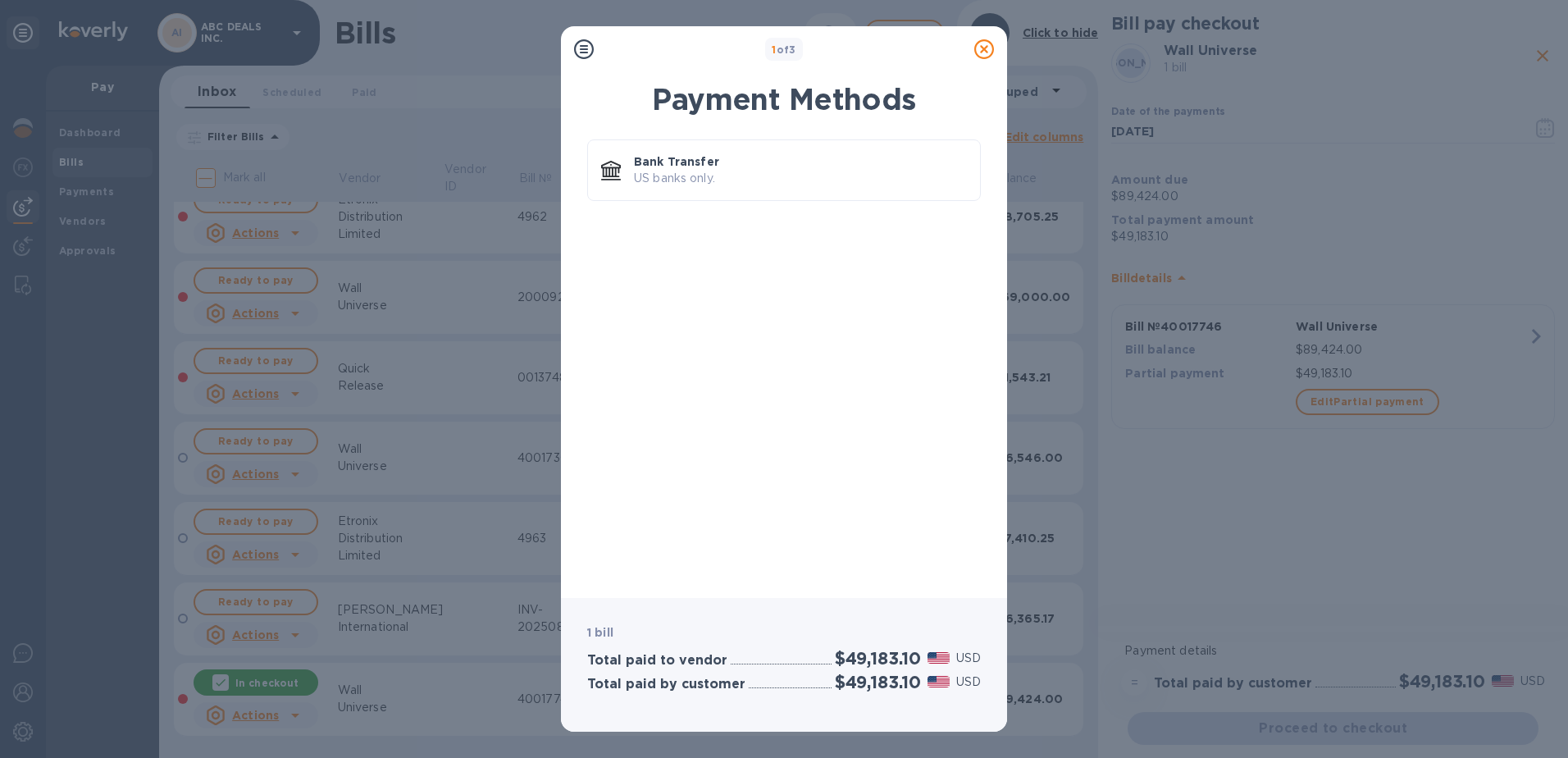
click at [983, 50] on icon at bounding box center [985, 50] width 20 height 20
